Goal: Transaction & Acquisition: Purchase product/service

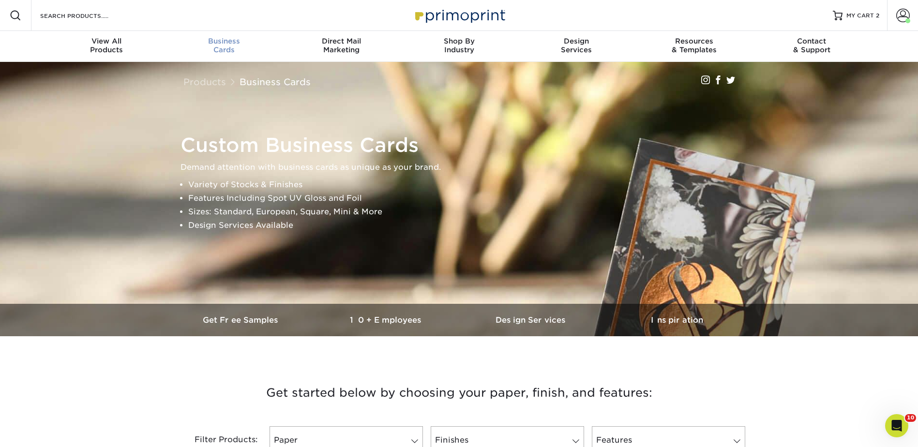
drag, startPoint x: 222, startPoint y: 30, endPoint x: 223, endPoint y: 34, distance: 4.9
click at [222, 30] on div "Resources Menu Search Products Account Welcome, Jenny Business Account Primopri…" at bounding box center [459, 15] width 918 height 31
click at [222, 41] on span "Business" at bounding box center [224, 41] width 118 height 9
click at [220, 41] on span "Business" at bounding box center [224, 41] width 118 height 9
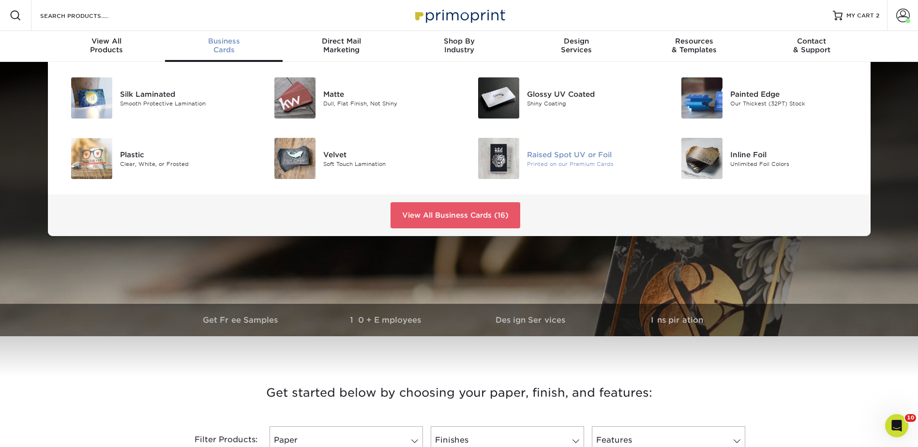
click at [560, 154] on div "Raised Spot UV or Foil" at bounding box center [591, 154] width 128 height 11
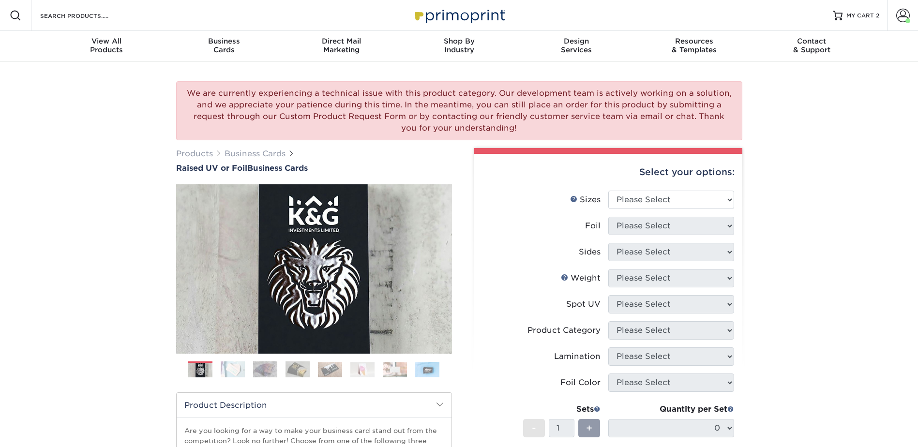
click at [628, 190] on div "Select your options:" at bounding box center [608, 172] width 253 height 37
drag, startPoint x: 628, startPoint y: 192, endPoint x: 629, endPoint y: 201, distance: 9.7
click at [628, 192] on select "Please Select 2" x 3.5" - Standard" at bounding box center [671, 200] width 126 height 18
click at [608, 191] on select "Please Select 2" x 3.5" - Standard" at bounding box center [671, 200] width 126 height 18
drag, startPoint x: 633, startPoint y: 202, endPoint x: 632, endPoint y: 210, distance: 7.8
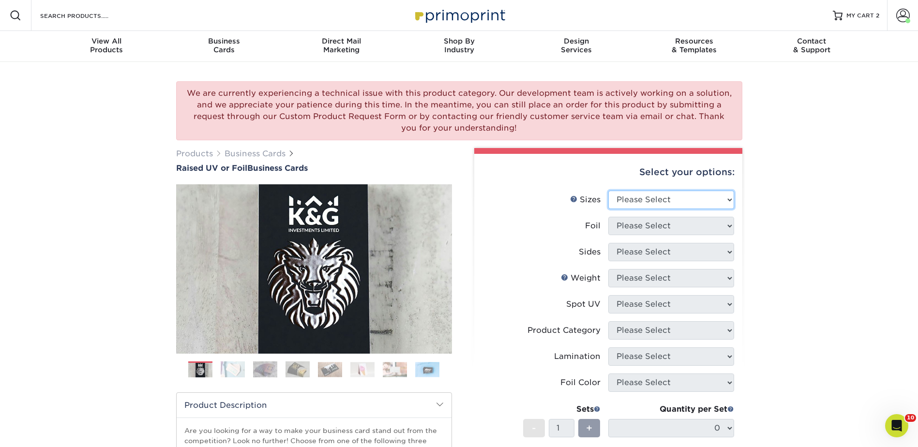
click at [632, 202] on select "Please Select 2" x 3.5" - Standard" at bounding box center [671, 200] width 126 height 18
select select "2.00x3.50"
click at [608, 191] on select "Please Select 2" x 3.5" - Standard" at bounding box center [671, 200] width 126 height 18
drag, startPoint x: 629, startPoint y: 225, endPoint x: 629, endPoint y: 237, distance: 11.6
click at [629, 225] on select "Please Select No Yes" at bounding box center [671, 226] width 126 height 18
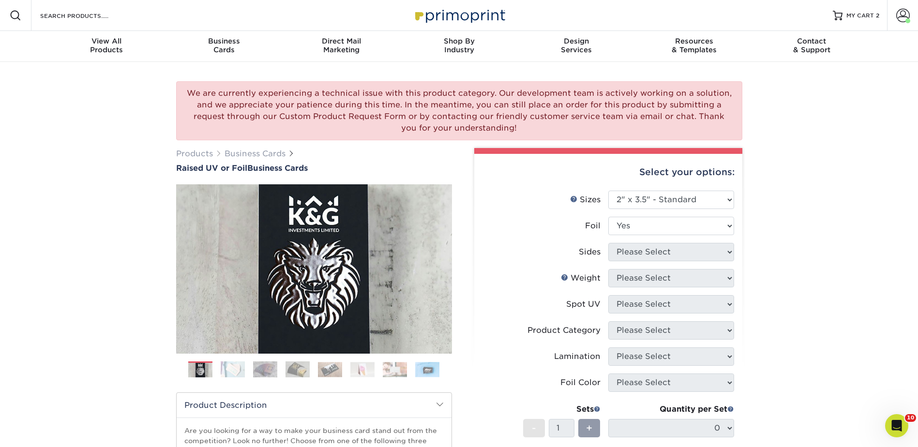
click at [608, 217] on select "Please Select No Yes" at bounding box center [671, 226] width 126 height 18
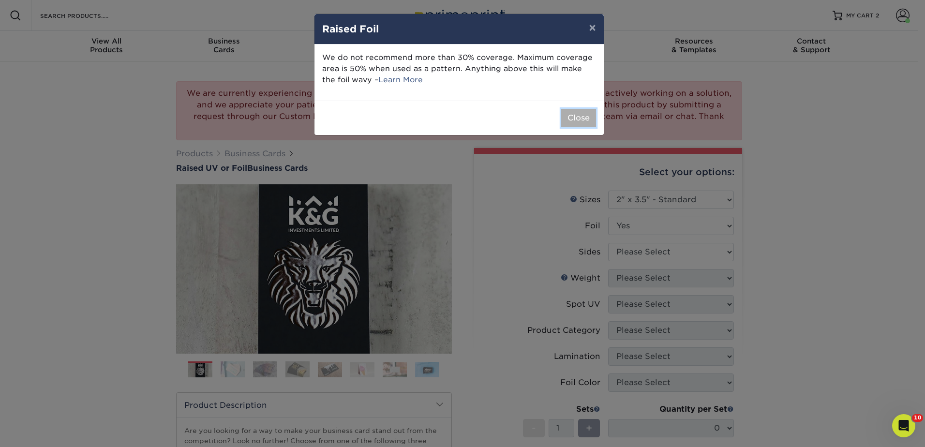
click at [592, 124] on button "Close" at bounding box center [578, 118] width 35 height 18
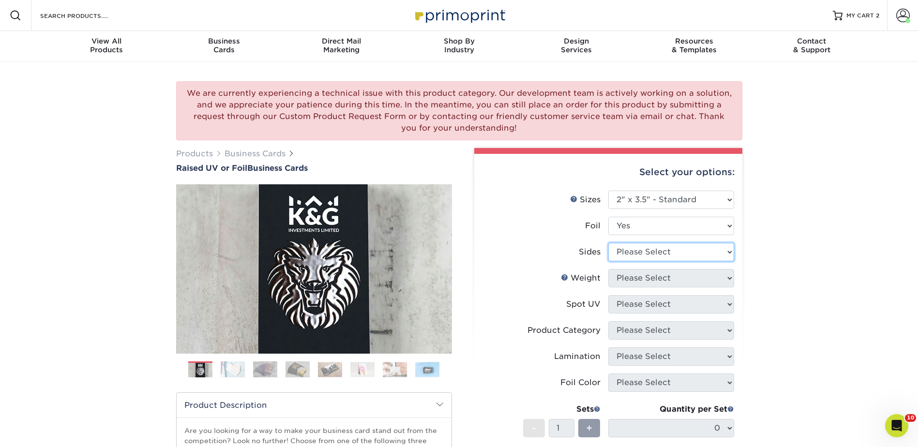
click at [631, 257] on select "Please Select Print Both Sides - Foil Both Sides Print Both Sides - Foil Front …" at bounding box center [671, 252] width 126 height 18
drag, startPoint x: 634, startPoint y: 247, endPoint x: 636, endPoint y: 223, distance: 24.2
click at [634, 247] on select "Please Select Print Both Sides - Foil Both Sides Print Both Sides - Foil Front …" at bounding box center [671, 252] width 126 height 18
click at [636, 222] on select "Please Select No Yes" at bounding box center [671, 226] width 126 height 18
select select "0"
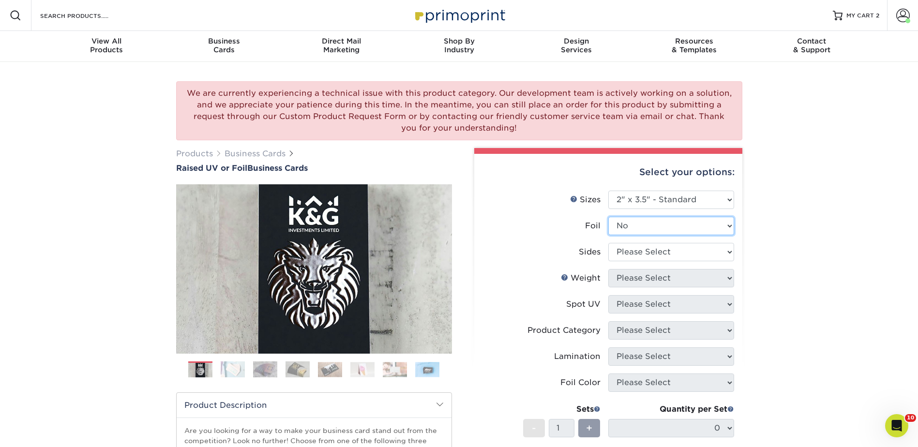
click at [608, 217] on select "Please Select No Yes" at bounding box center [671, 226] width 126 height 18
drag, startPoint x: 631, startPoint y: 248, endPoint x: 633, endPoint y: 262, distance: 14.6
click at [631, 248] on select "Please Select Print Both Sides Print Front Only" at bounding box center [671, 252] width 126 height 18
select select "13abbda7-1d64-4f25-8bb2-c179b224825d"
click at [608, 243] on select "Please Select Print Both Sides Print Front Only" at bounding box center [671, 252] width 126 height 18
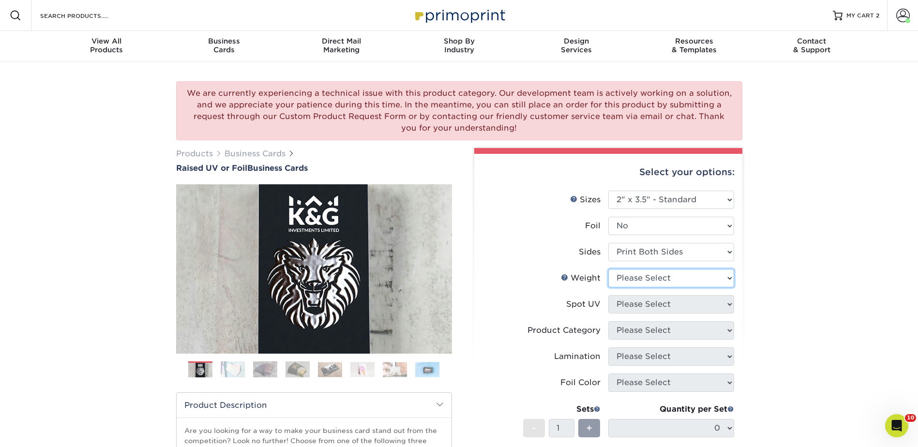
drag, startPoint x: 630, startPoint y: 276, endPoint x: 632, endPoint y: 281, distance: 5.1
click at [630, 276] on select "Please Select 16PT" at bounding box center [671, 278] width 126 height 18
select select "16PT"
click at [608, 269] on select "Please Select 16PT" at bounding box center [671, 278] width 126 height 18
click at [631, 304] on select "Please Select No Spot UV Front Only" at bounding box center [671, 304] width 126 height 18
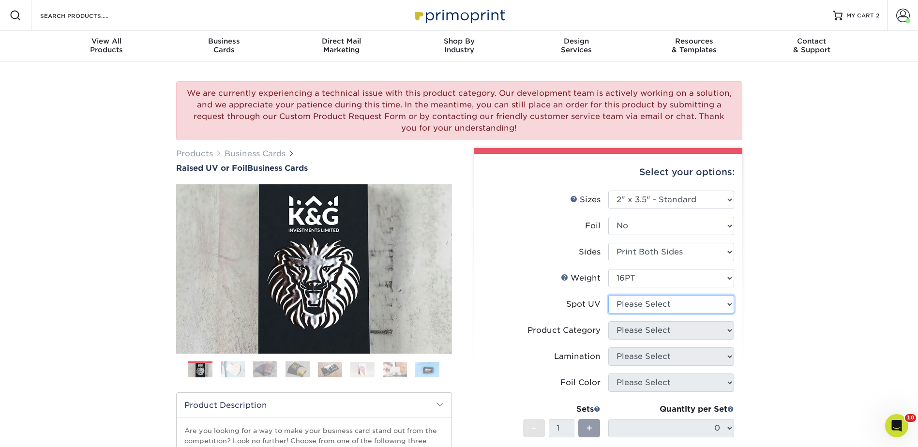
select select "1"
click at [608, 295] on select "Please Select No Spot UV Front Only" at bounding box center [671, 304] width 126 height 18
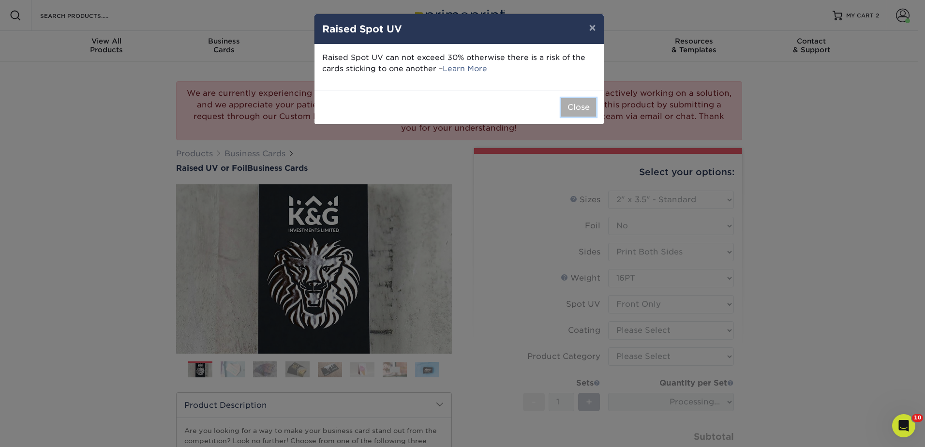
click at [586, 104] on button "Close" at bounding box center [578, 107] width 35 height 18
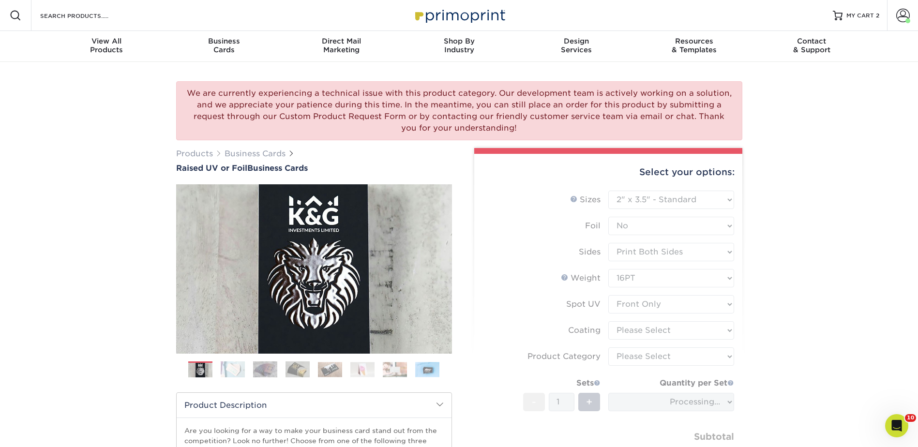
click at [648, 337] on form "Sizes Help Sizes Please Select 2" x 3.5" - Standard Foil Please Select" at bounding box center [608, 339] width 253 height 296
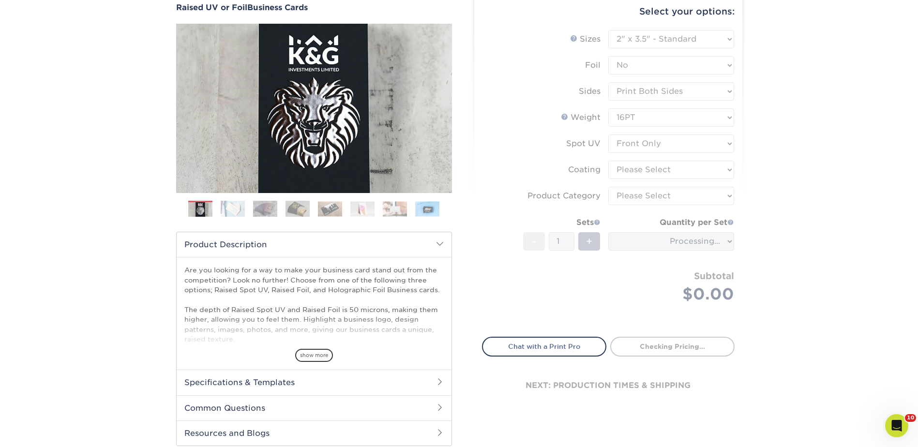
scroll to position [194, 0]
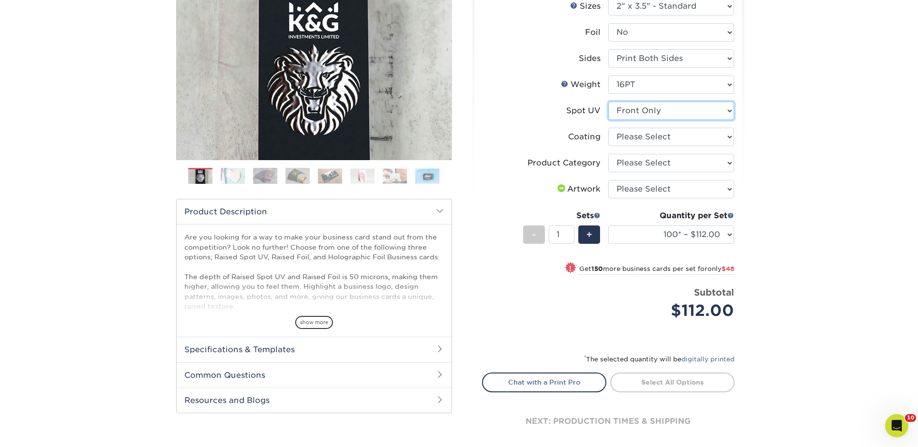
drag, startPoint x: 640, startPoint y: 110, endPoint x: 640, endPoint y: 120, distance: 10.2
click at [640, 110] on select "Please Select No Spot UV Front Only" at bounding box center [671, 111] width 126 height 18
click at [608, 102] on select "Please Select No Spot UV Front Only" at bounding box center [671, 111] width 126 height 18
click at [635, 142] on select at bounding box center [671, 137] width 126 height 18
select select "3e7618de-abca-4bda-9f97-8b9129e913d8"
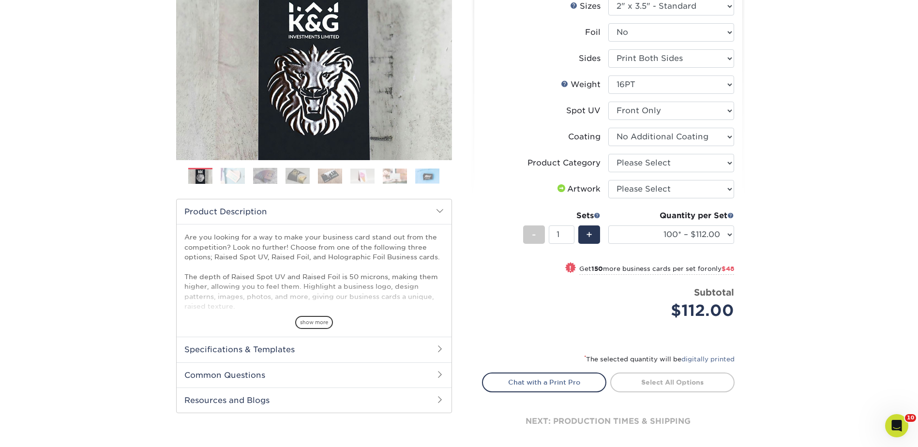
click at [608, 128] on select at bounding box center [671, 137] width 126 height 18
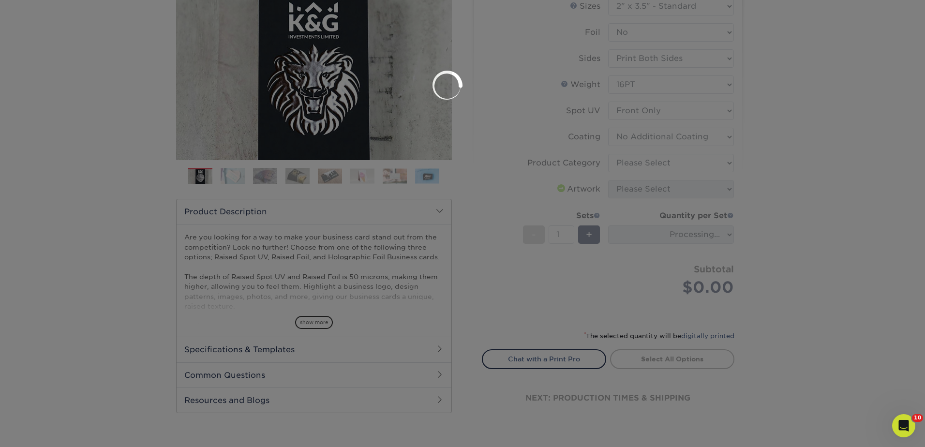
click at [627, 163] on div at bounding box center [462, 223] width 925 height 447
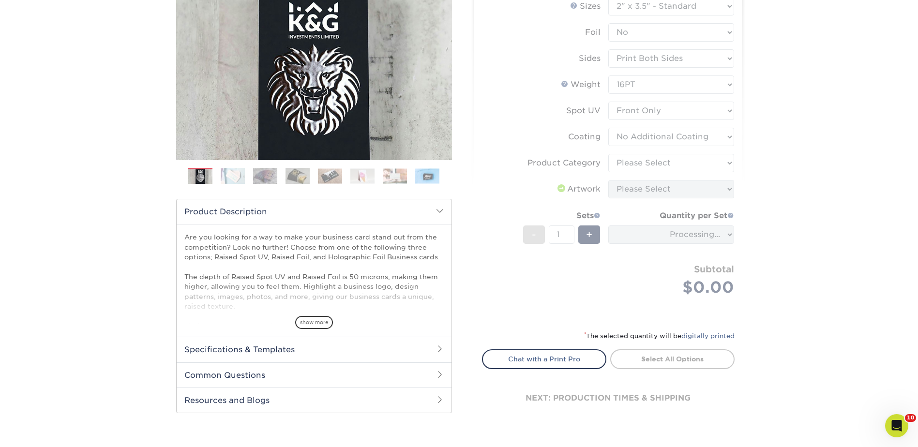
click at [637, 159] on form "Sizes Help Sizes Please Select 2" x 3.5" - Standard Foil Please Select" at bounding box center [608, 158] width 253 height 322
click at [636, 165] on form "Sizes Help Sizes Please Select 2" x 3.5" - Standard Foil Please Select" at bounding box center [608, 158] width 253 height 322
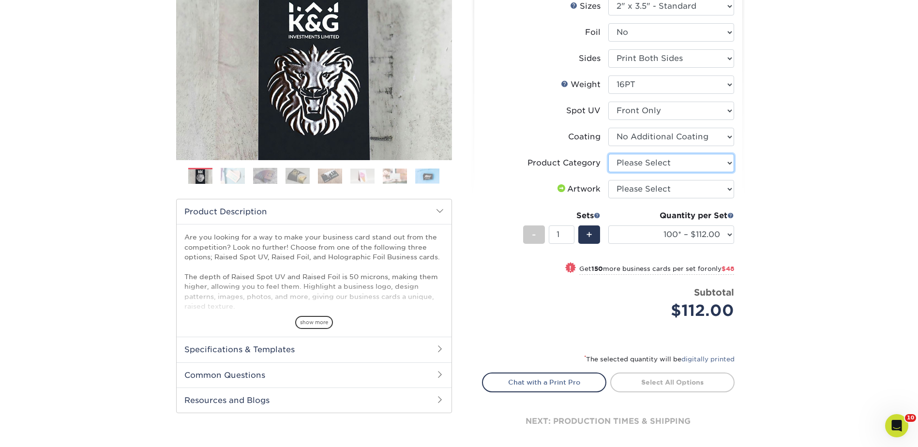
drag, startPoint x: 633, startPoint y: 163, endPoint x: 633, endPoint y: 173, distance: 10.7
click at [633, 163] on select "Please Select Business Cards" at bounding box center [671, 163] width 126 height 18
select select "3b5148f1-0588-4f88-a218-97bcfdce65c1"
click at [608, 154] on select "Please Select Business Cards" at bounding box center [671, 163] width 126 height 18
drag, startPoint x: 634, startPoint y: 183, endPoint x: 637, endPoint y: 198, distance: 15.3
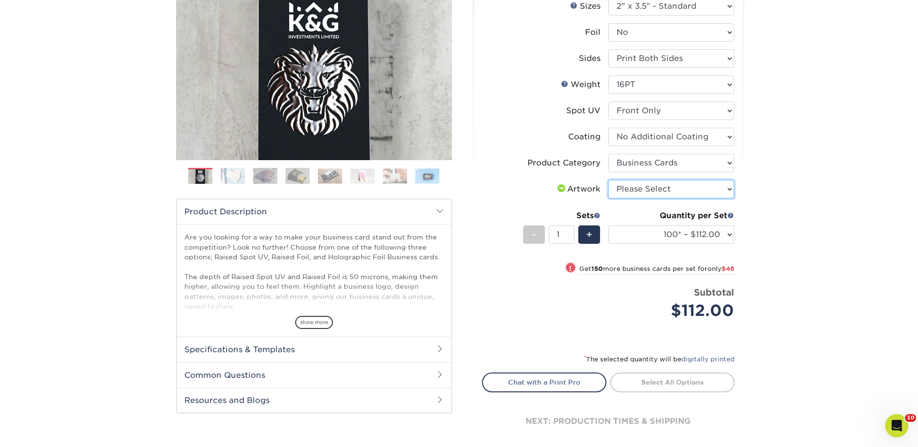
click at [634, 183] on select "Please Select I will upload files I need a design - $100" at bounding box center [671, 189] width 126 height 18
select select "upload"
click at [608, 180] on select "Please Select I will upload files I need a design - $100" at bounding box center [671, 189] width 126 height 18
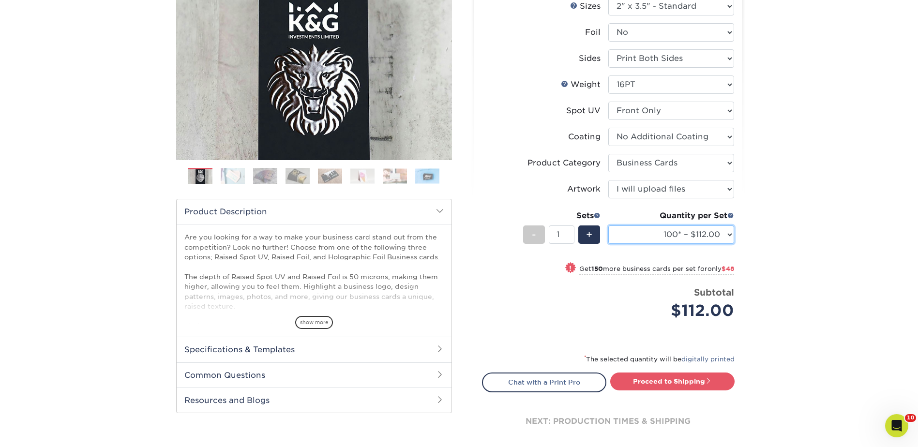
click at [649, 235] on select "100* – $112.00 250* – $160.00 500* – $216.00" at bounding box center [671, 235] width 126 height 18
click at [689, 382] on link "Proceed to Shipping" at bounding box center [672, 381] width 124 height 17
type input "Set 1"
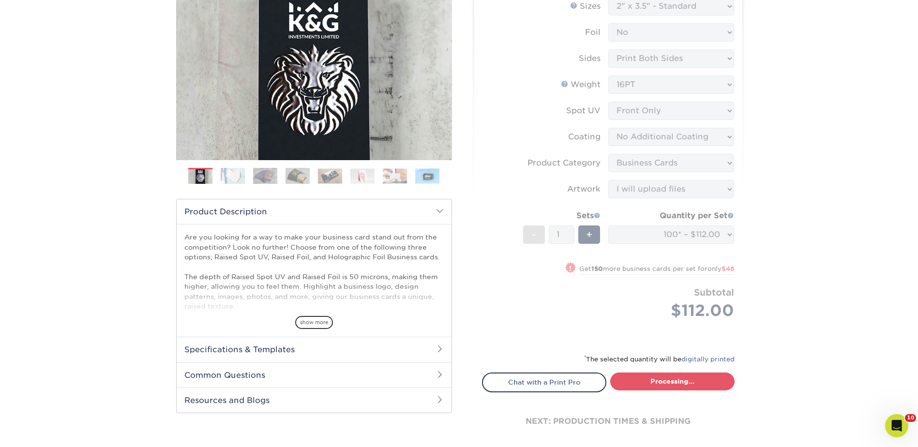
select select "52069502-5f9e-478c-8054-338319a33c46"
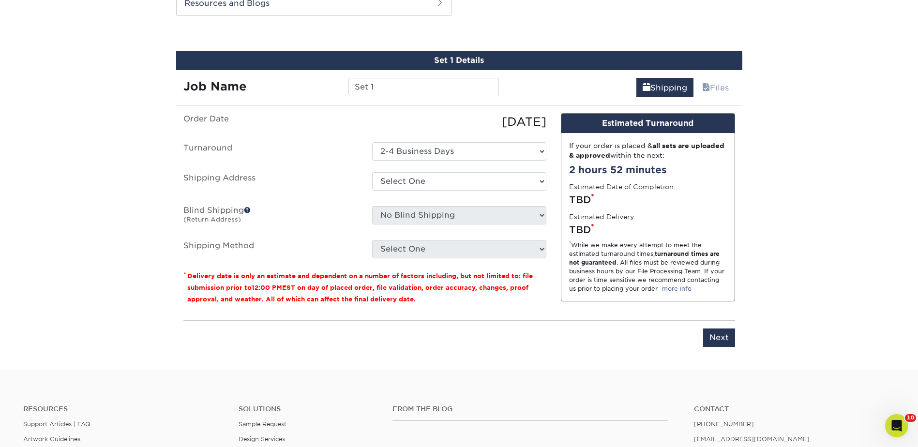
scroll to position [593, 0]
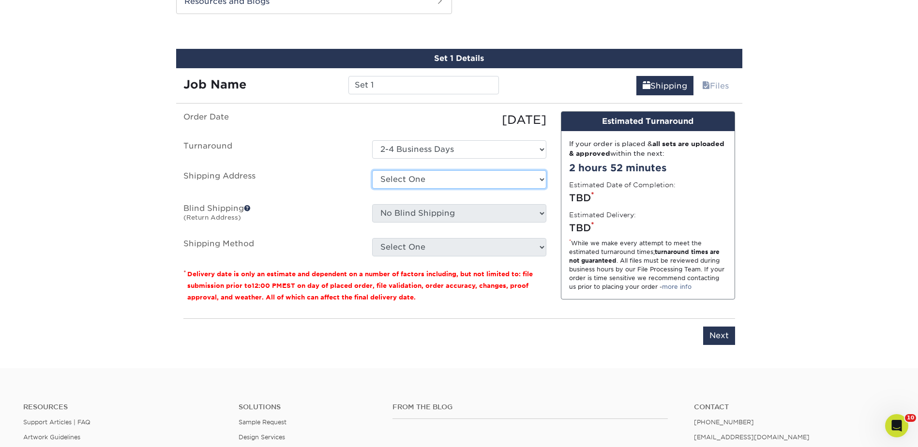
click at [401, 181] on select "Select One [GEOGRAPHIC_DATA] [GEOGRAPHIC_DATA] - fake [GEOGRAPHIC_DATA] [GEOGRA…" at bounding box center [459, 179] width 174 height 18
select select "273438"
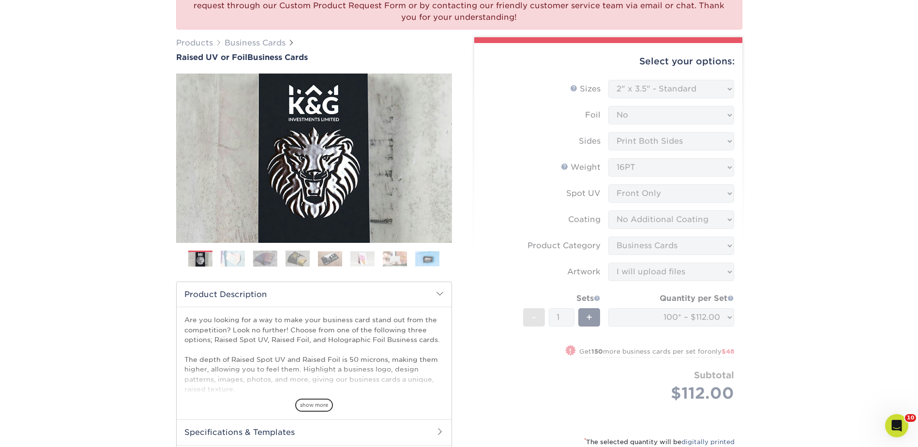
scroll to position [12, 0]
